Goal: Check status: Check status

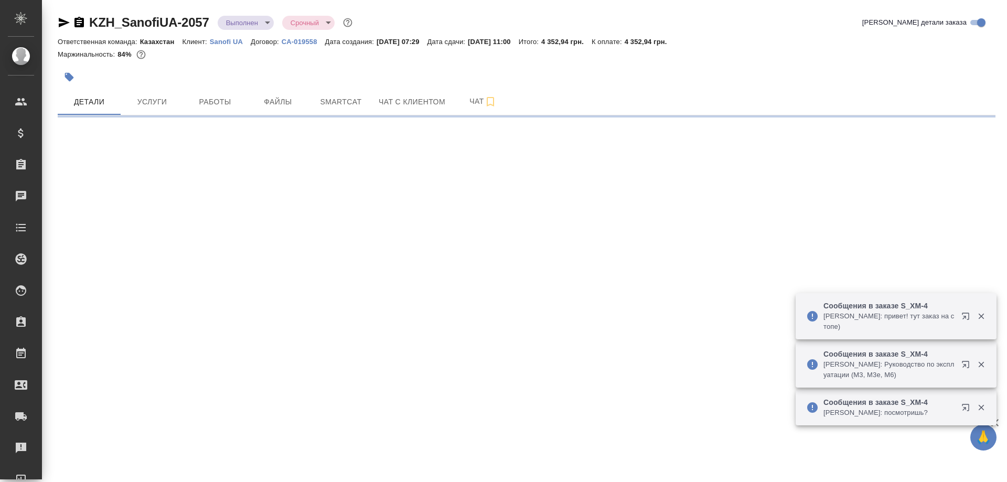
select select "RU"
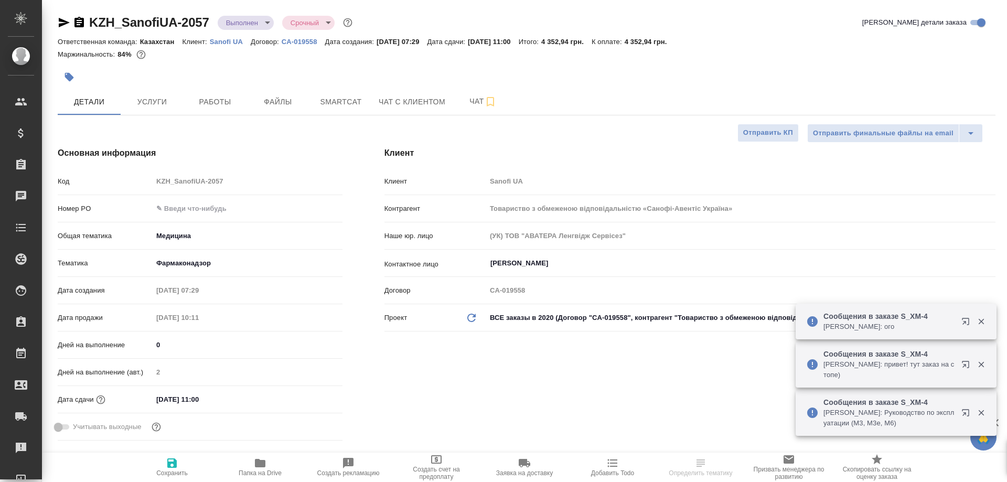
type textarea "x"
type input "[PERSON_NAME]"
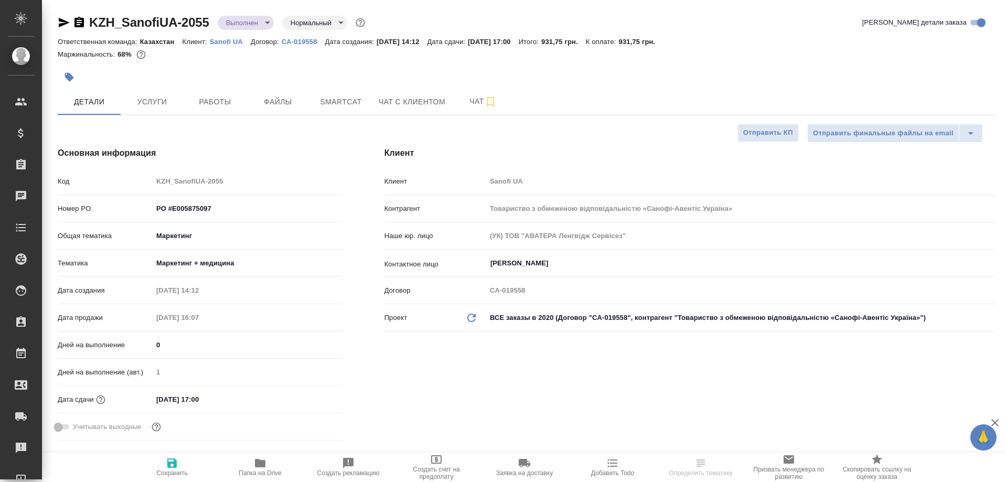
select select "RU"
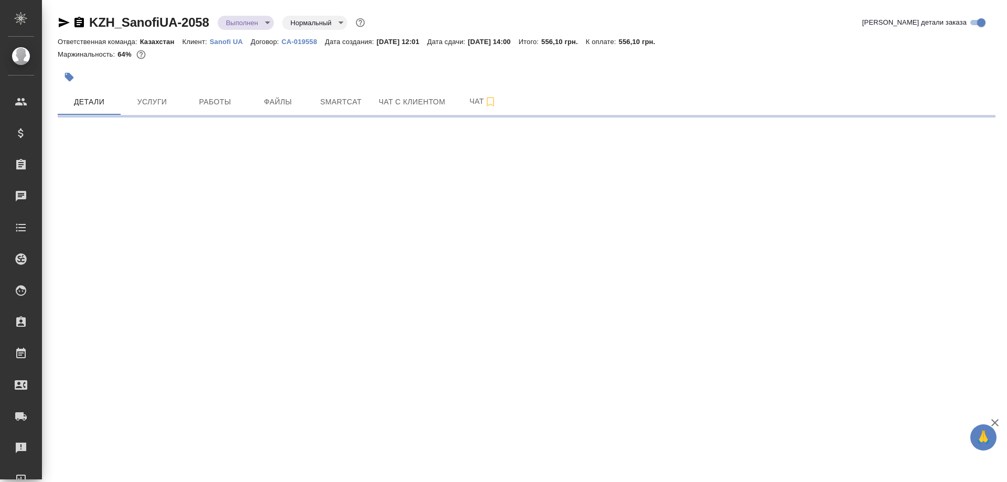
select select "RU"
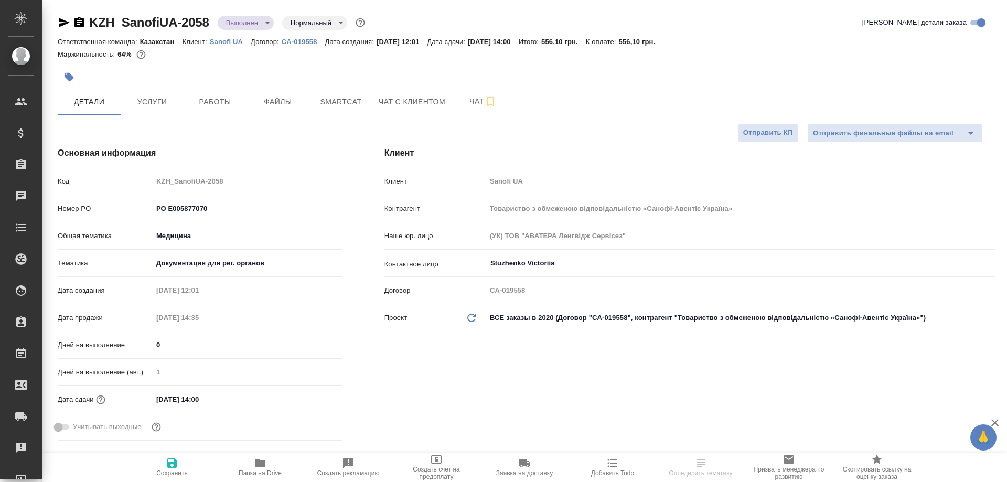
type textarea "x"
